Goal: Find contact information: Find contact information

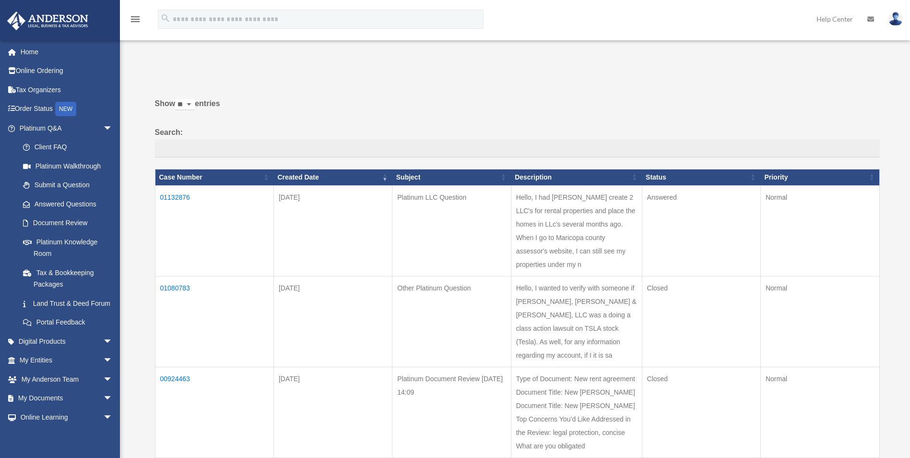
scroll to position [48, 0]
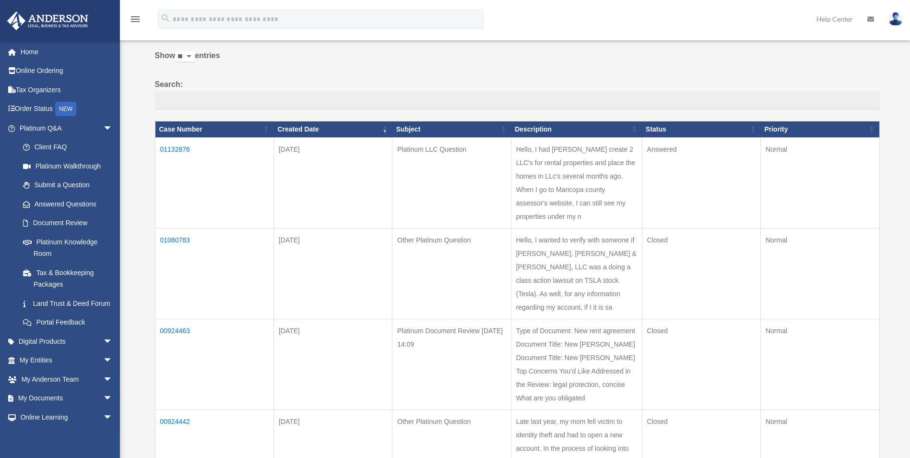
scroll to position [48, 0]
click at [169, 145] on td "01132876" at bounding box center [214, 182] width 118 height 91
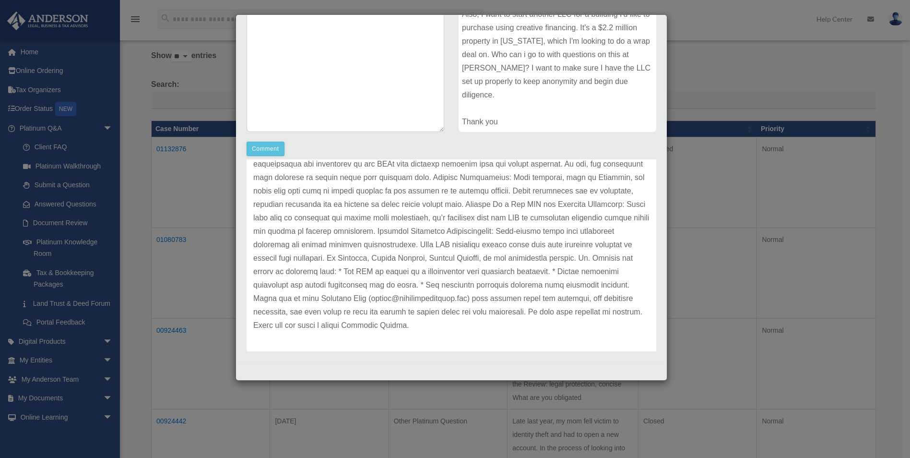
scroll to position [94, 0]
drag, startPoint x: 388, startPoint y: 259, endPoint x: 442, endPoint y: 254, distance: 54.4
click at [442, 254] on p at bounding box center [451, 223] width 396 height 215
copy p "Michael Hackler,"
click at [201, 263] on div "Case Detail × Platinum LLC Question Case Number 01132876 Created Date October 3…" at bounding box center [455, 229] width 910 height 458
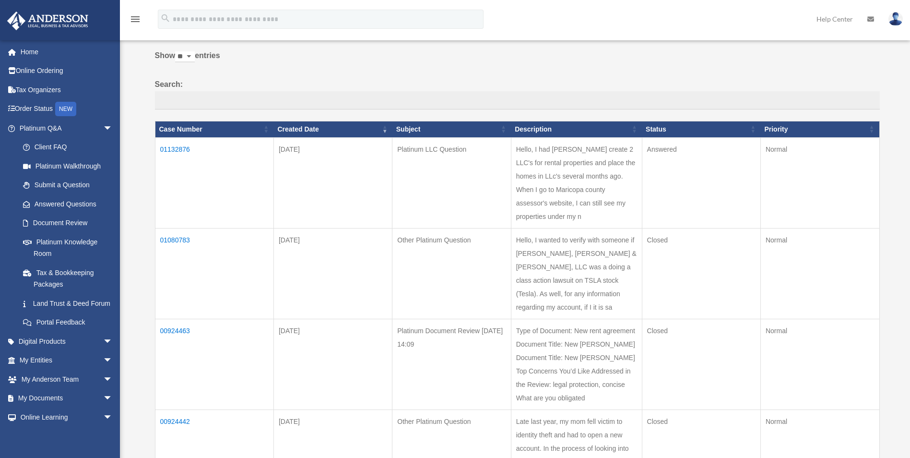
click at [178, 149] on td "01132876" at bounding box center [214, 182] width 118 height 91
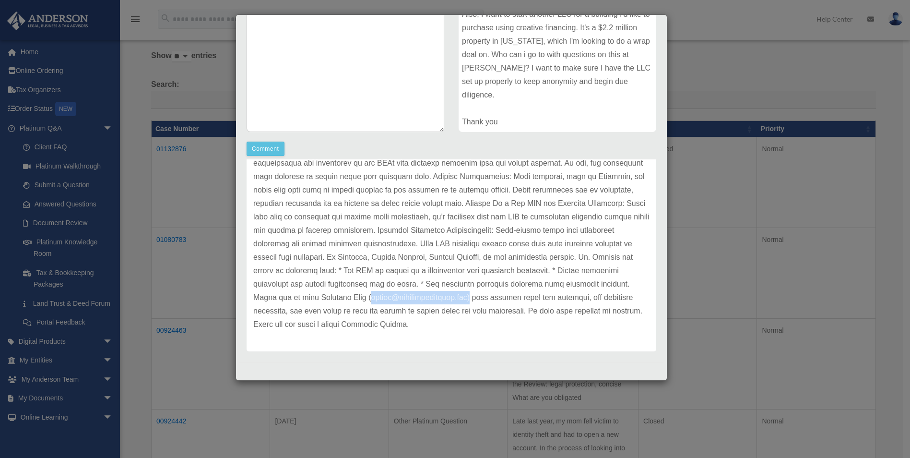
drag, startPoint x: 329, startPoint y: 299, endPoint x: 442, endPoint y: 295, distance: 112.8
click at [442, 295] on p at bounding box center [451, 223] width 396 height 215
click at [159, 289] on div "Case Detail × Platinum LLC Question Case Number 01132876 Created Date October 3…" at bounding box center [455, 229] width 910 height 458
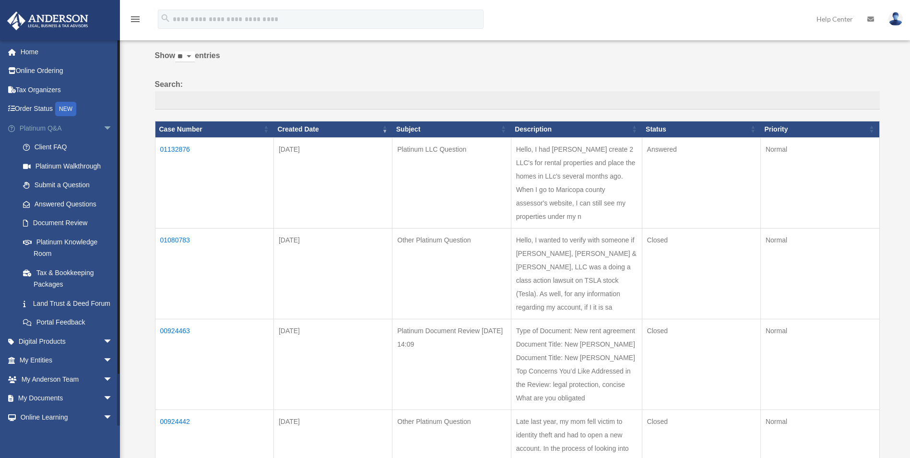
click at [103, 129] on span "arrow_drop_down" at bounding box center [112, 128] width 19 height 20
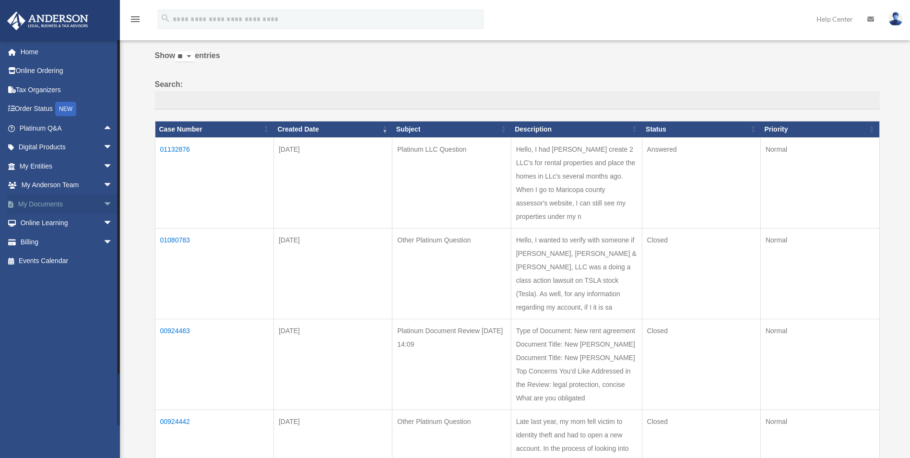
click at [103, 209] on span "arrow_drop_down" at bounding box center [112, 204] width 19 height 20
click at [103, 209] on span "arrow_drop_up" at bounding box center [112, 204] width 19 height 20
click at [31, 52] on link "Home" at bounding box center [67, 51] width 120 height 19
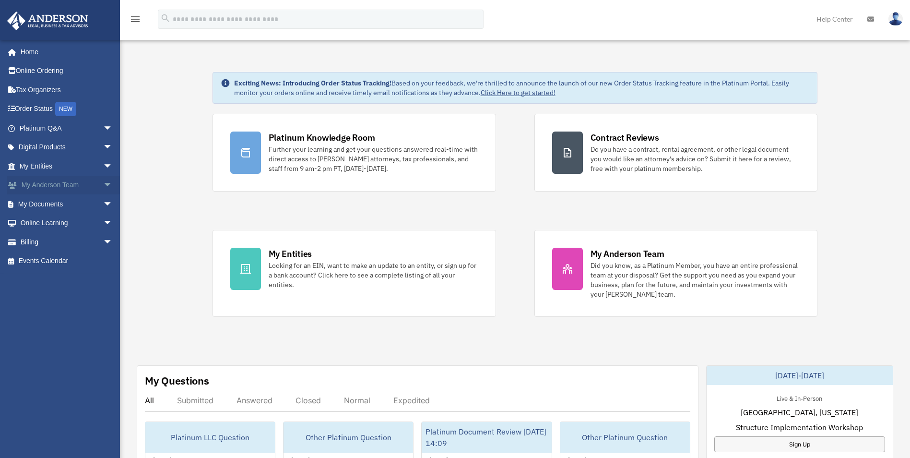
click at [103, 187] on span "arrow_drop_down" at bounding box center [112, 186] width 19 height 20
click at [76, 204] on link "My Anderson Team" at bounding box center [70, 203] width 114 height 19
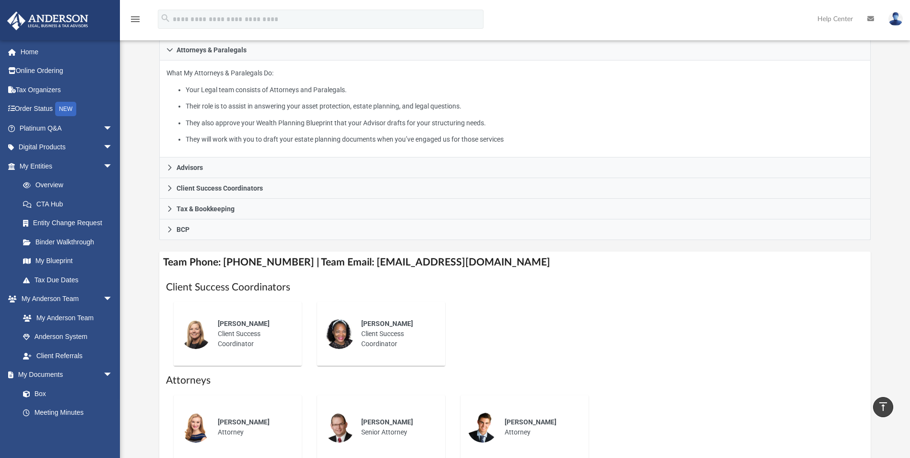
scroll to position [144, 0]
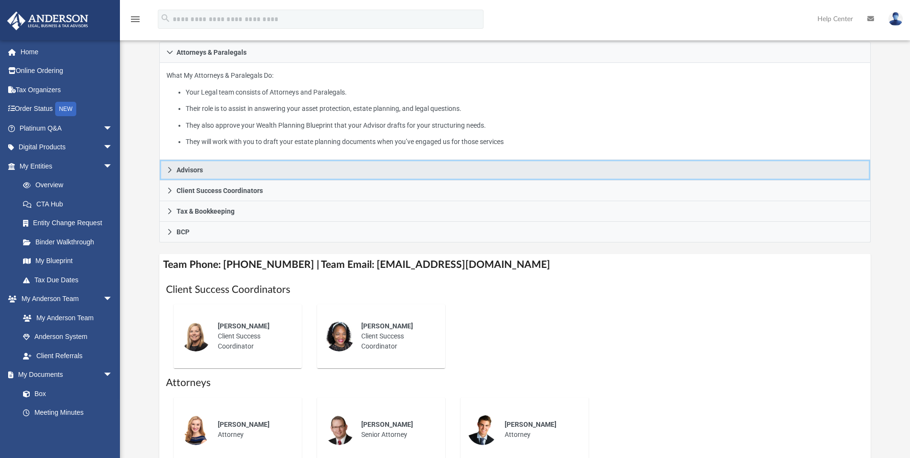
click at [168, 169] on icon at bounding box center [169, 169] width 7 height 7
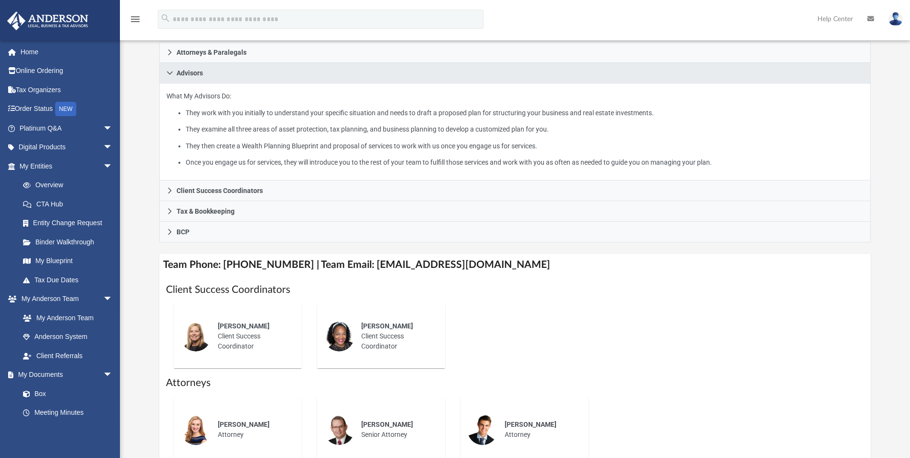
click at [146, 225] on div "Who is on my team and who will I work with: While a client of Anderson you will…" at bounding box center [515, 246] width 790 height 646
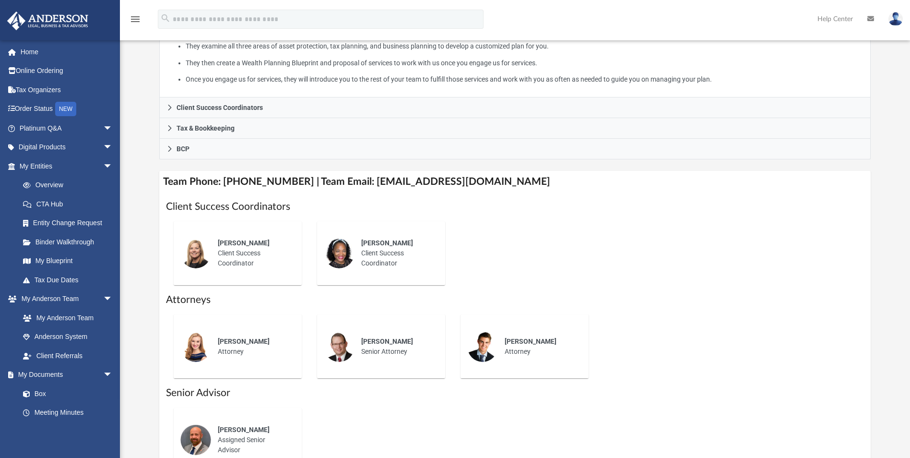
scroll to position [240, 0]
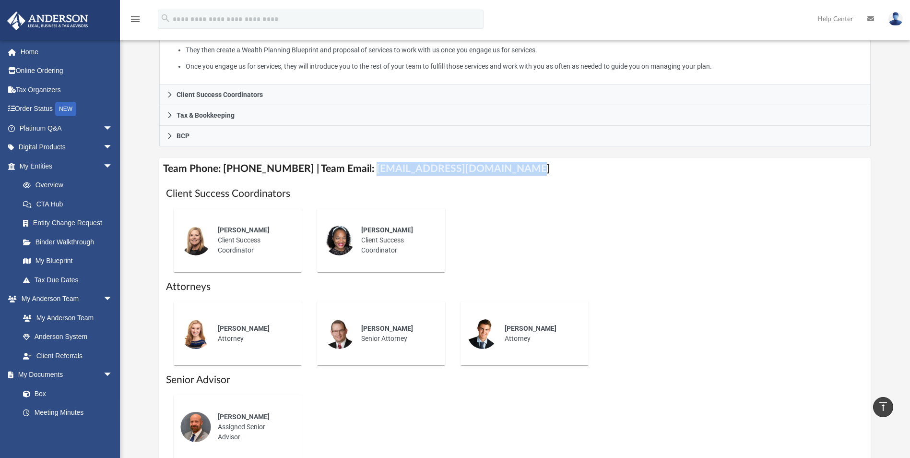
drag, startPoint x: 358, startPoint y: 171, endPoint x: 522, endPoint y: 172, distance: 164.0
click at [522, 172] on h4 "Team Phone: (725) 201-7545 | Team Email: myteam@andersonadvisors.com" at bounding box center [514, 169] width 711 height 22
copy h4 "myteam@andersonadvisors.com"
click at [626, 233] on div "Melissa Mcbride Client Success Coordinator Rose Goodman Client Success Coordina…" at bounding box center [514, 239] width 697 height 79
drag, startPoint x: 272, startPoint y: 418, endPoint x: 220, endPoint y: 415, distance: 51.9
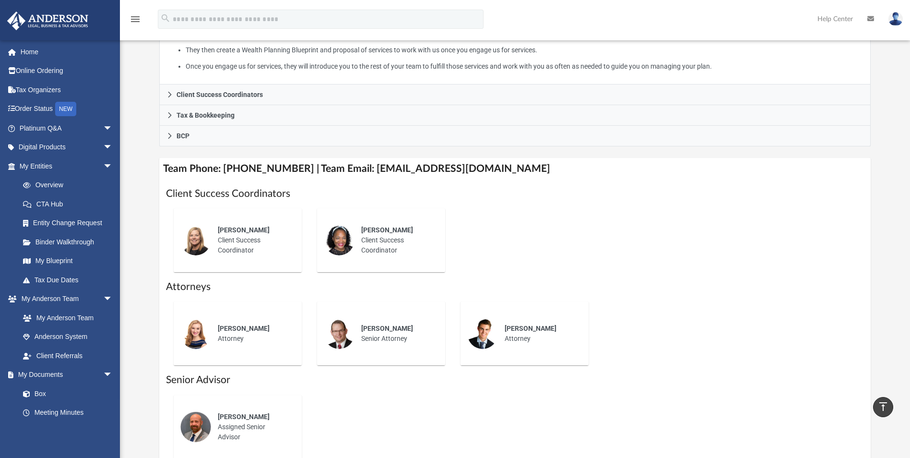
click at [220, 415] on div "Michael Hackler" at bounding box center [253, 416] width 71 height 10
copy span "Michael Hackler"
